Goal: Task Accomplishment & Management: Manage account settings

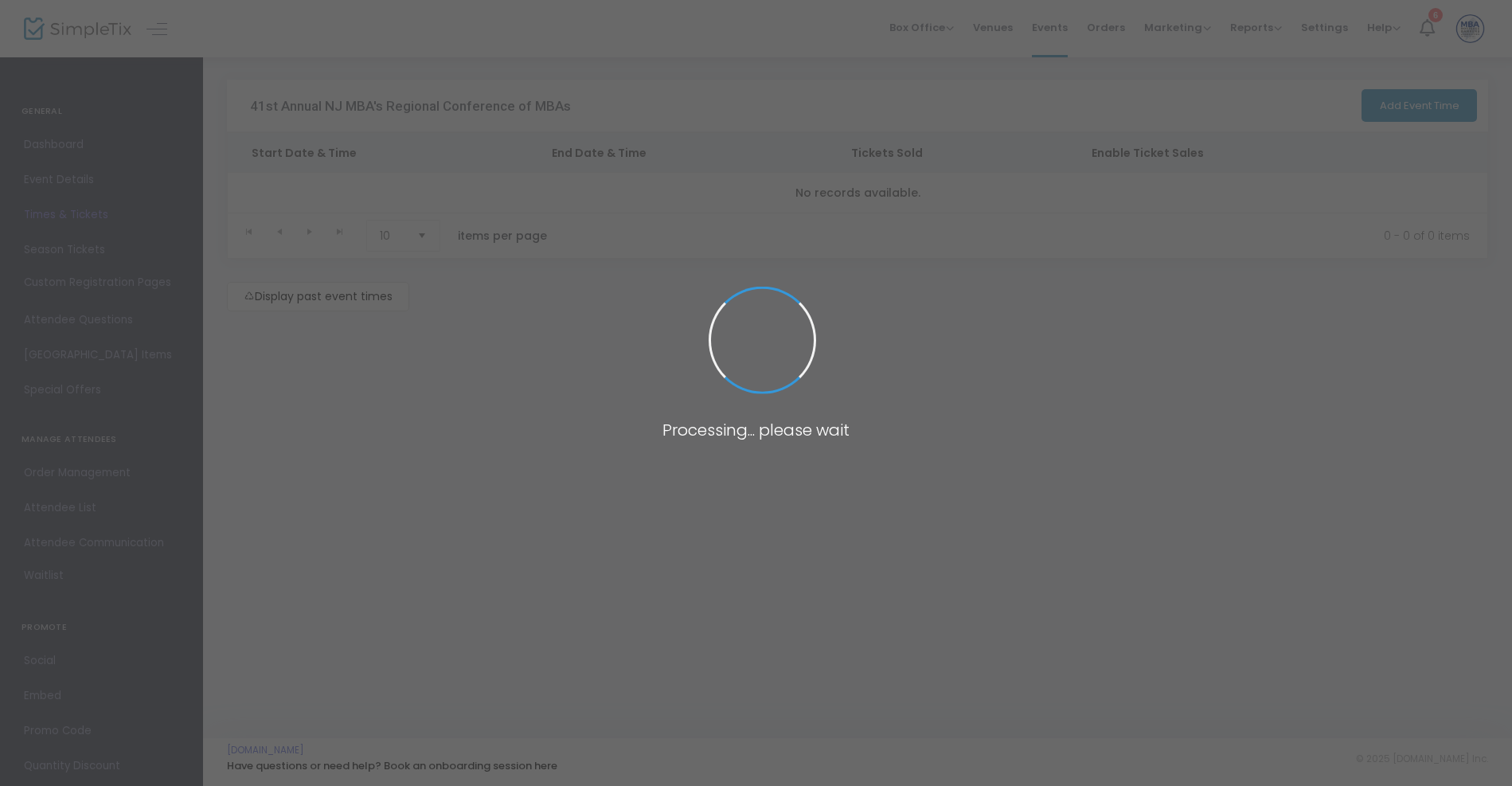
click at [1059, 26] on span at bounding box center [756, 393] width 1512 height 786
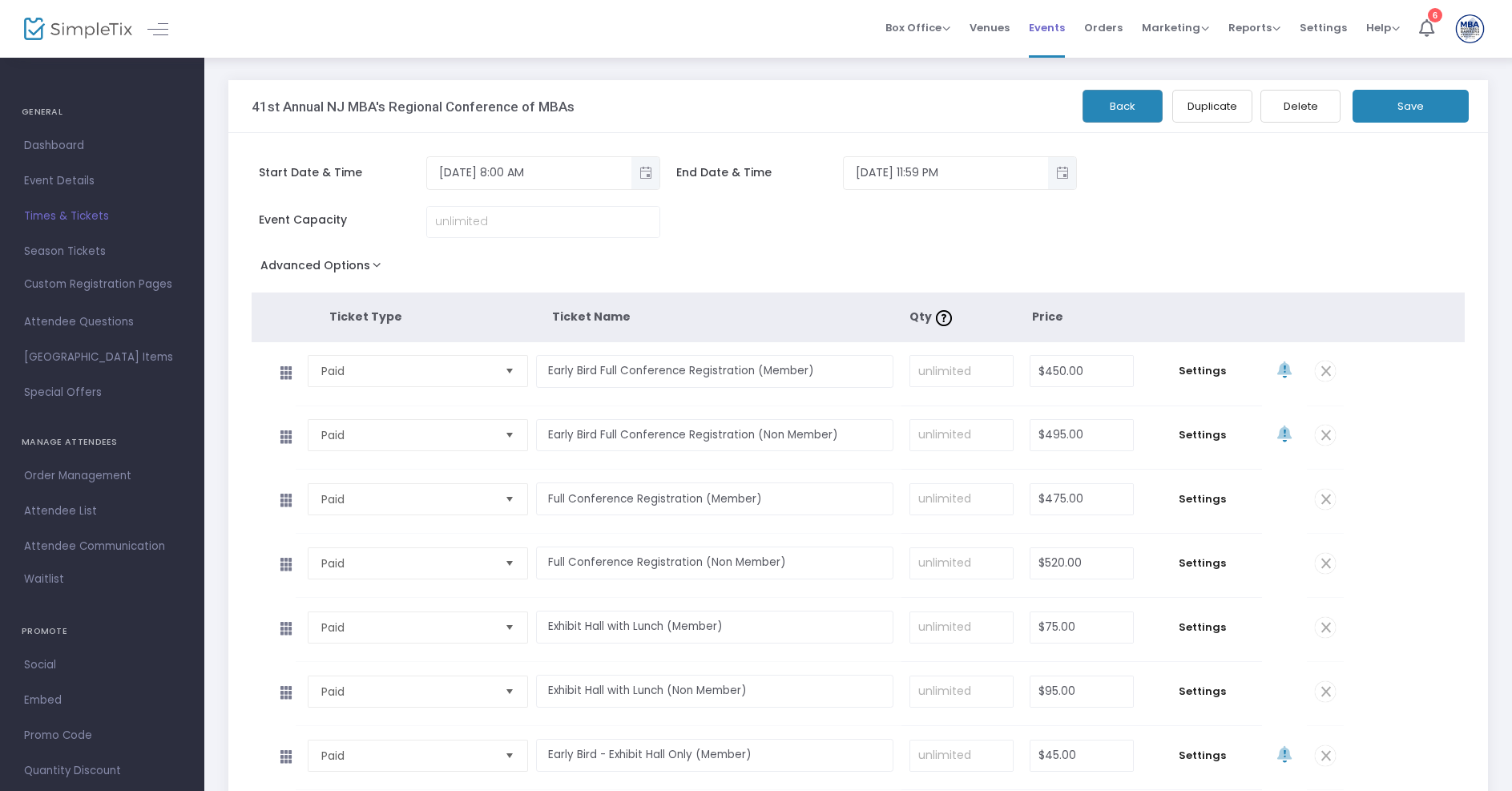
click at [1065, 27] on span "Events" at bounding box center [1047, 27] width 36 height 41
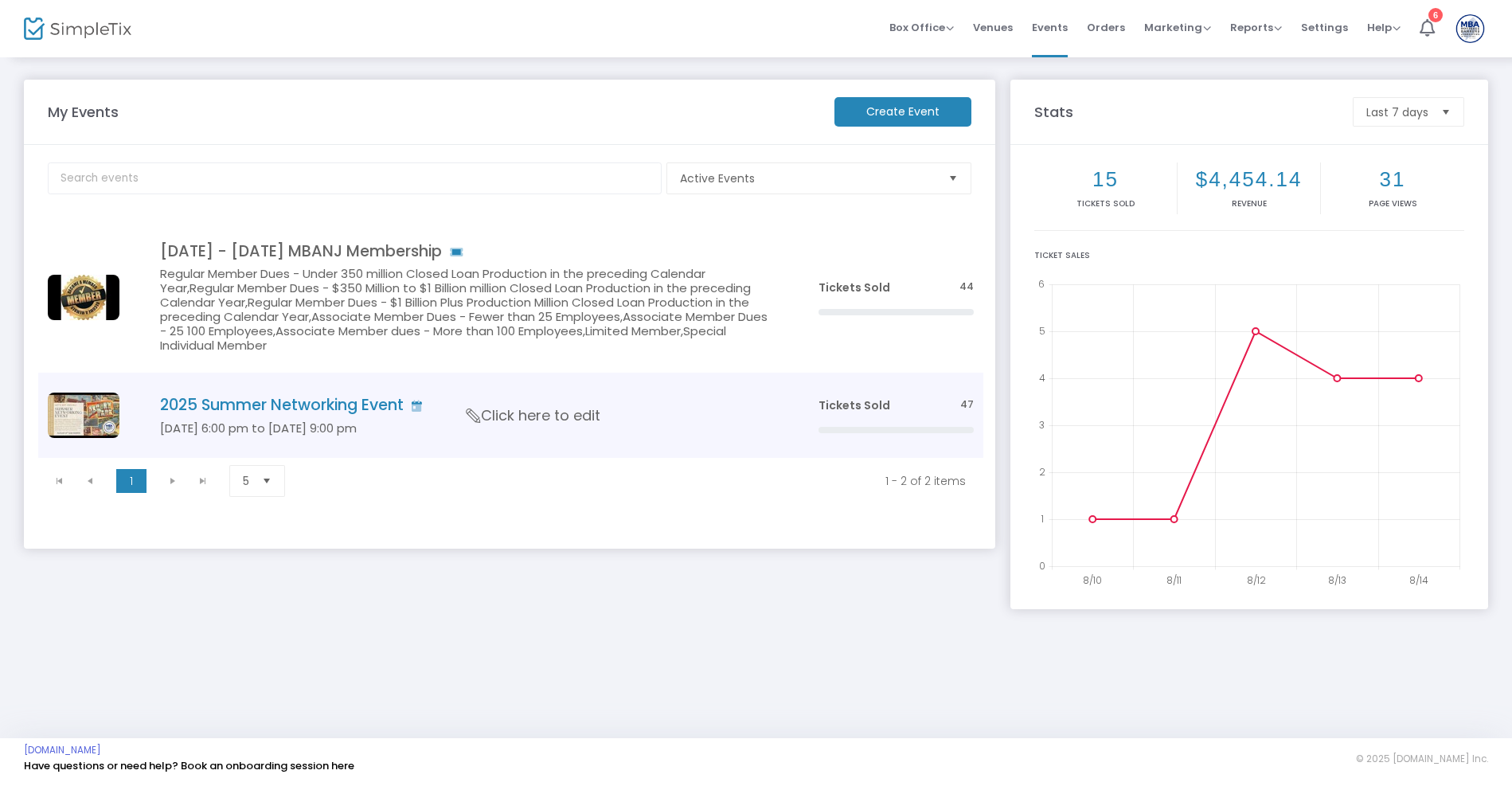
click at [277, 396] on h4 "2025 Summer Networking Event" at bounding box center [465, 404] width 610 height 18
